Goal: Information Seeking & Learning: Learn about a topic

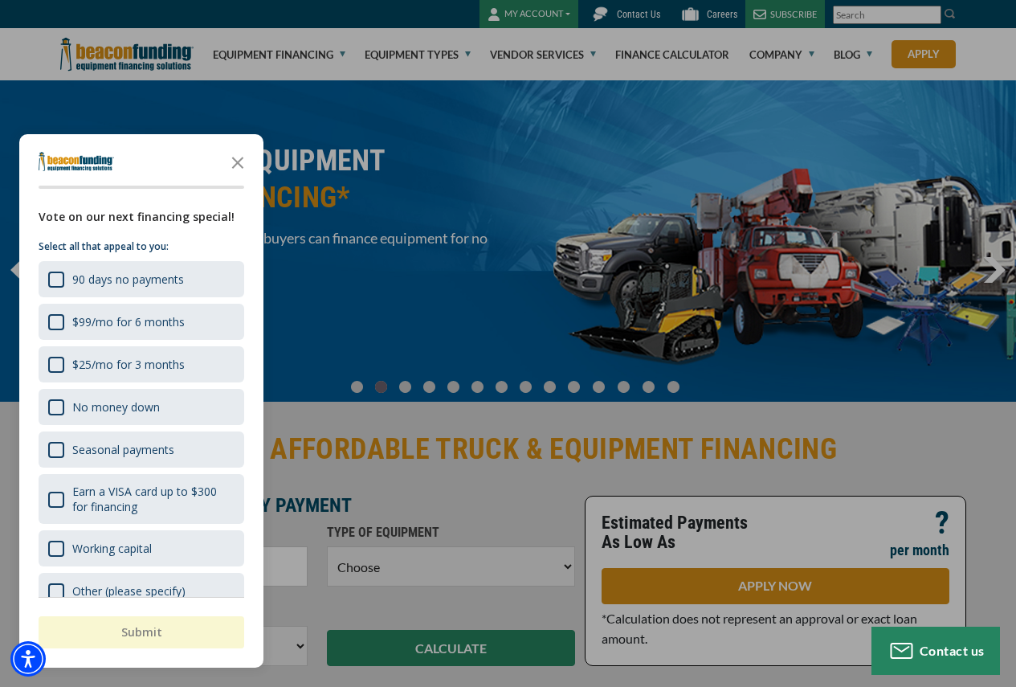
click at [650, 178] on div "button" at bounding box center [508, 343] width 1016 height 687
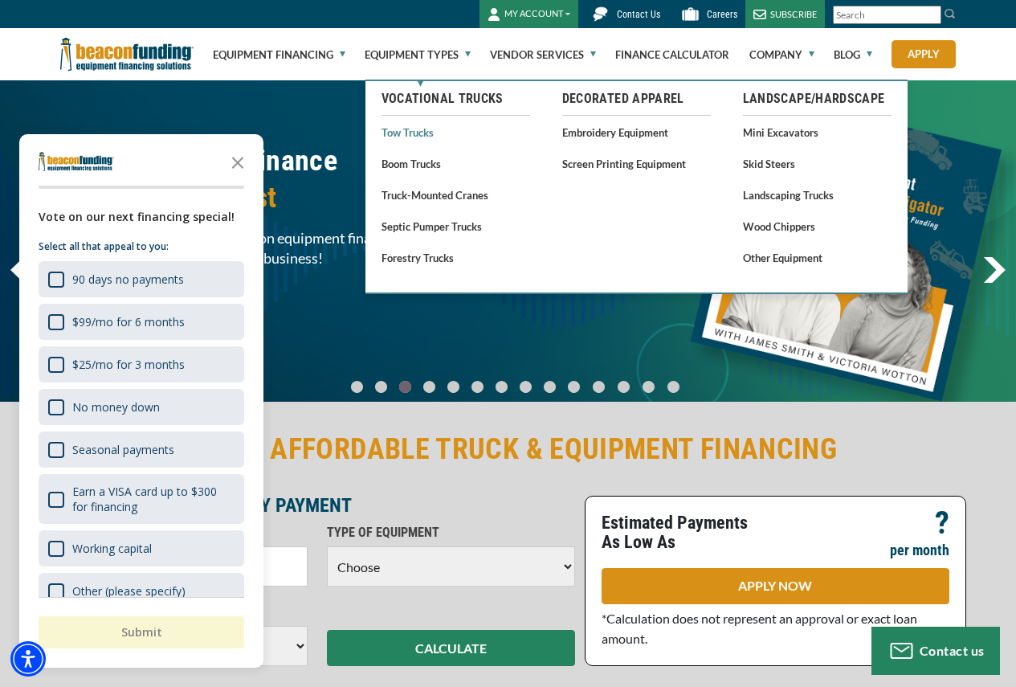
click at [407, 129] on link "Tow Trucks" at bounding box center [456, 132] width 149 height 20
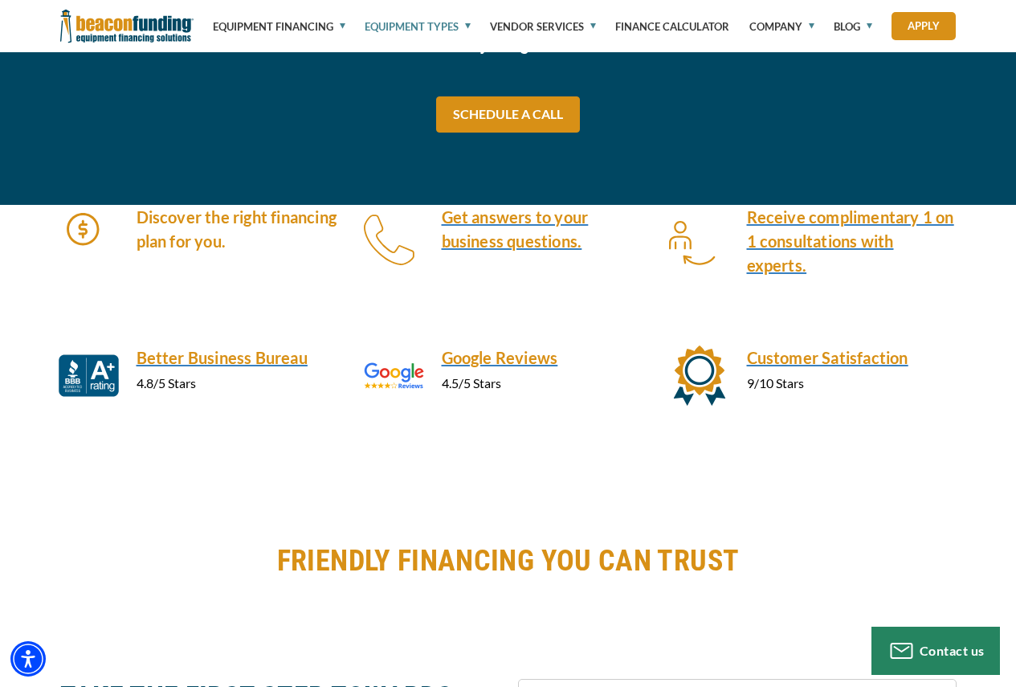
scroll to position [771, 0]
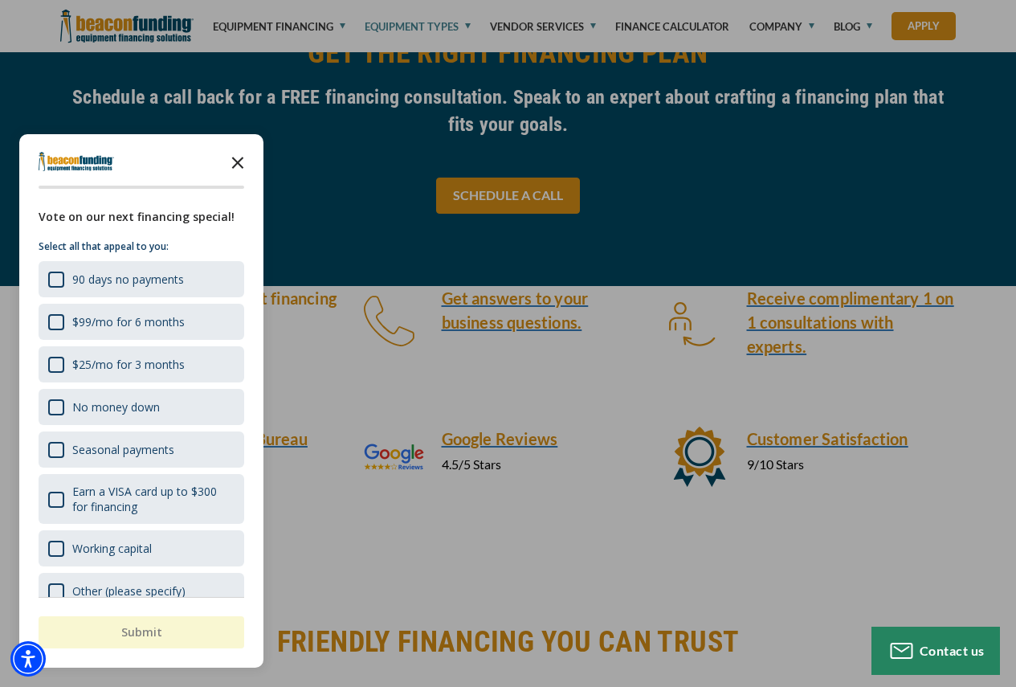
click at [239, 155] on icon "Close the survey" at bounding box center [238, 161] width 32 height 32
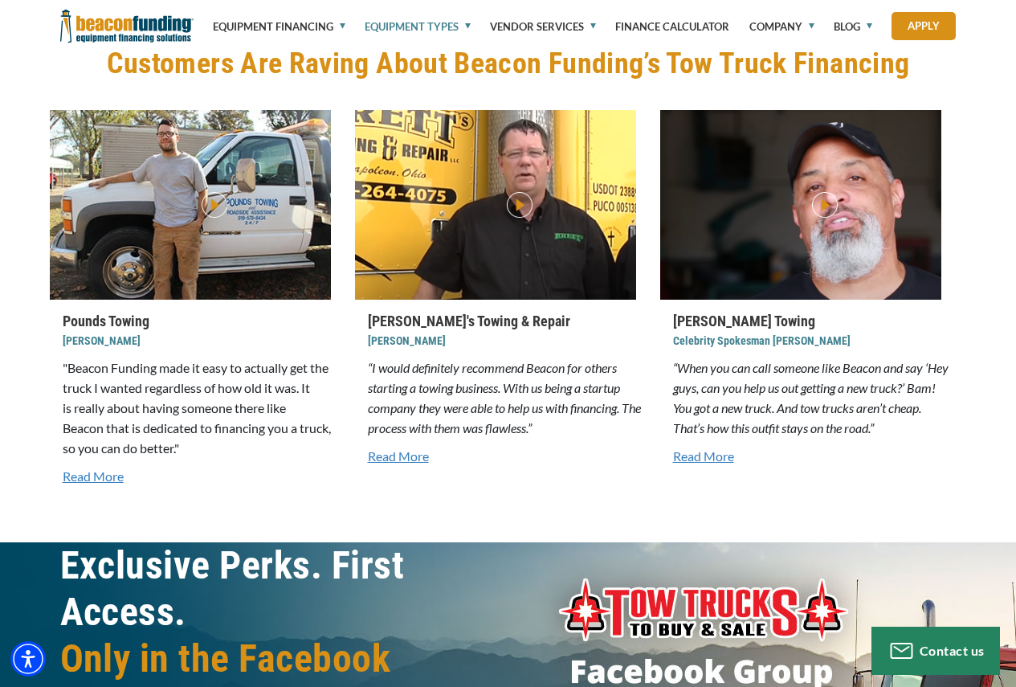
scroll to position [4010, 0]
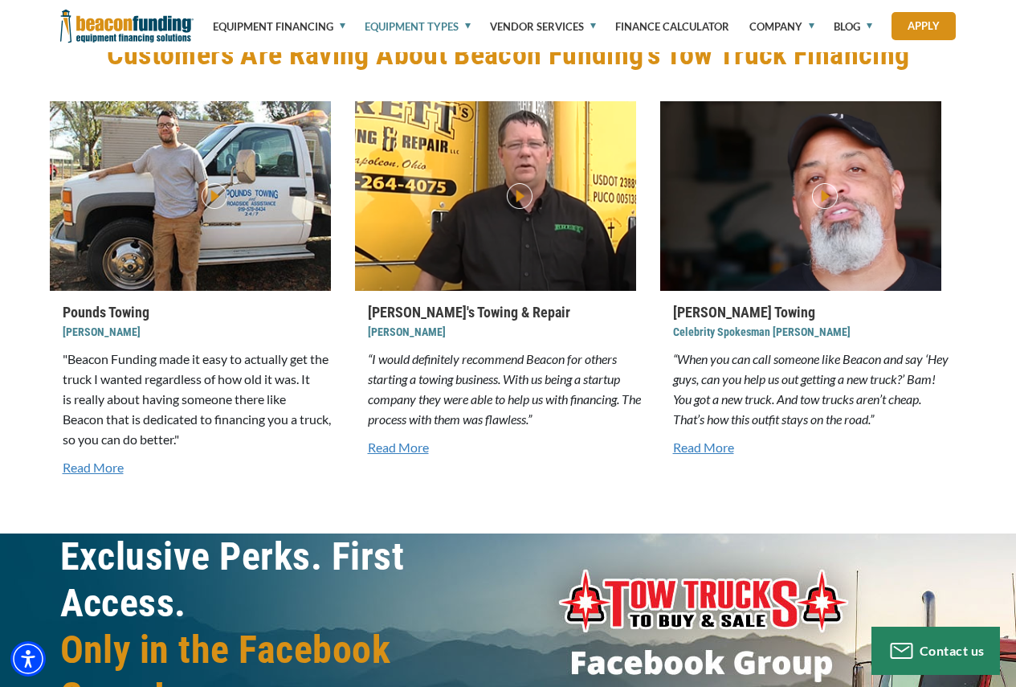
click at [709, 455] on link "Read More" at bounding box center [813, 447] width 281 height 19
